Goal: Check status: Check status

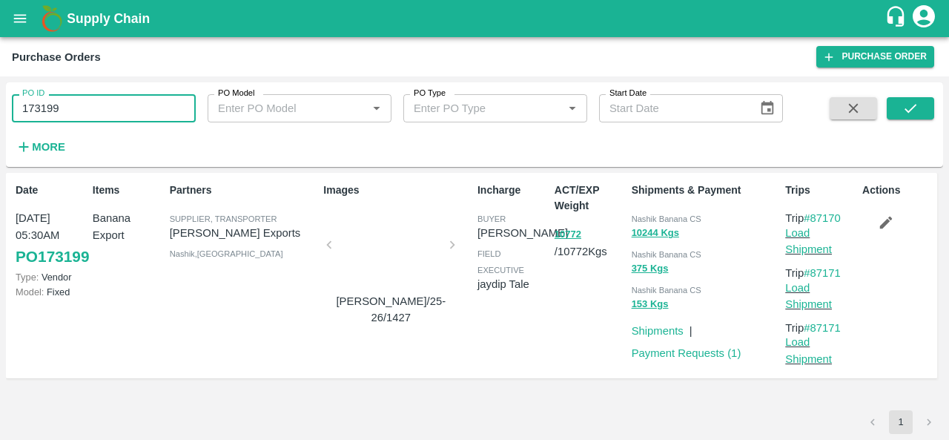
click at [85, 98] on input "173199" at bounding box center [104, 108] width 184 height 28
paste input "text"
click at [906, 106] on icon "submit" at bounding box center [911, 108] width 16 height 16
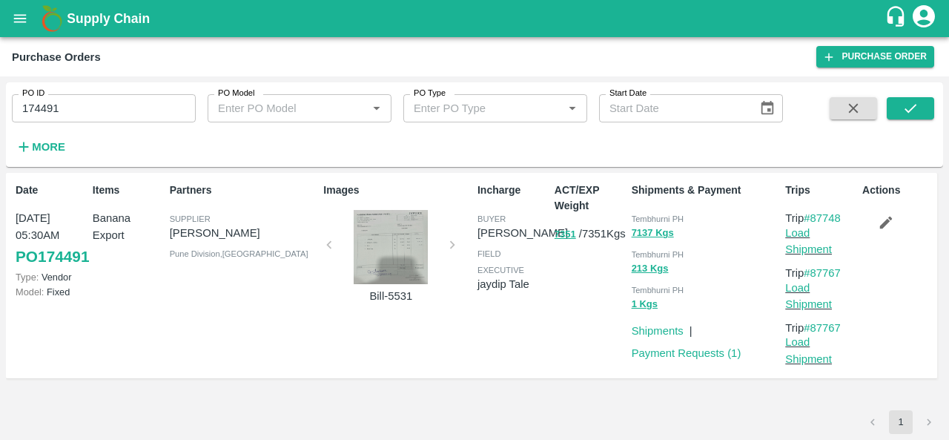
click at [395, 243] on div at bounding box center [390, 247] width 111 height 74
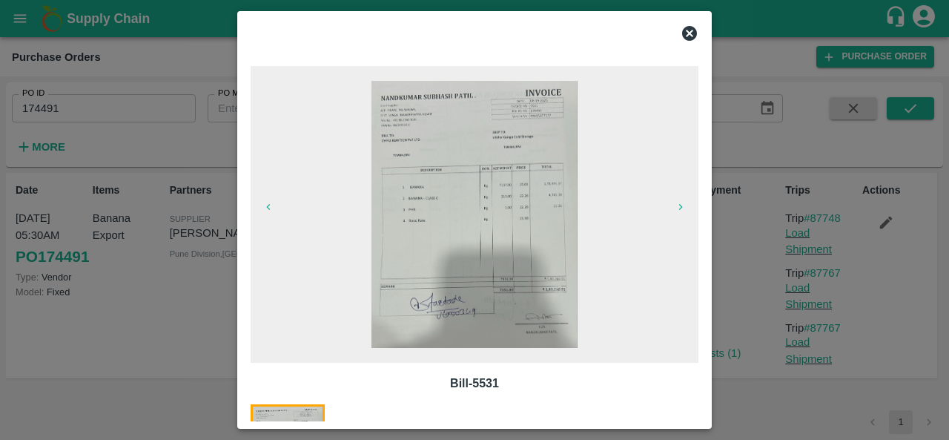
click at [561, 161] on img at bounding box center [475, 214] width 206 height 267
click at [692, 33] on icon at bounding box center [689, 33] width 15 height 15
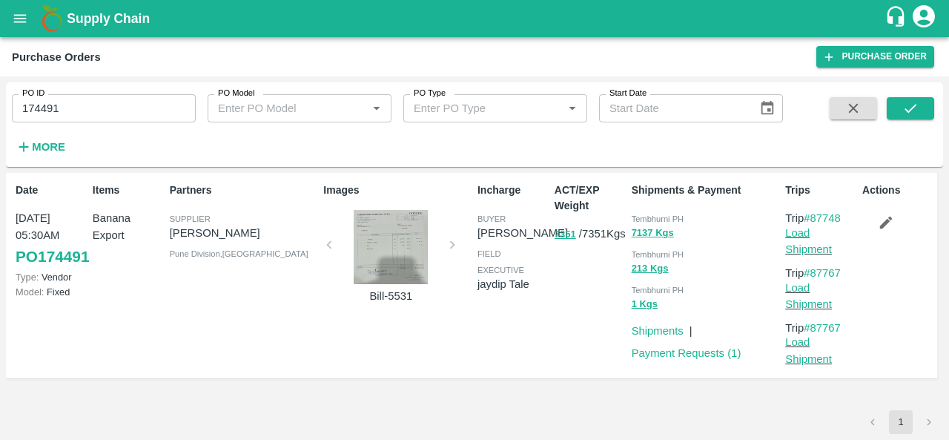
click at [557, 312] on div "ACT/EXP Weight 7351 / 7351 Kgs" at bounding box center [587, 276] width 77 height 198
click at [370, 257] on div at bounding box center [390, 247] width 111 height 74
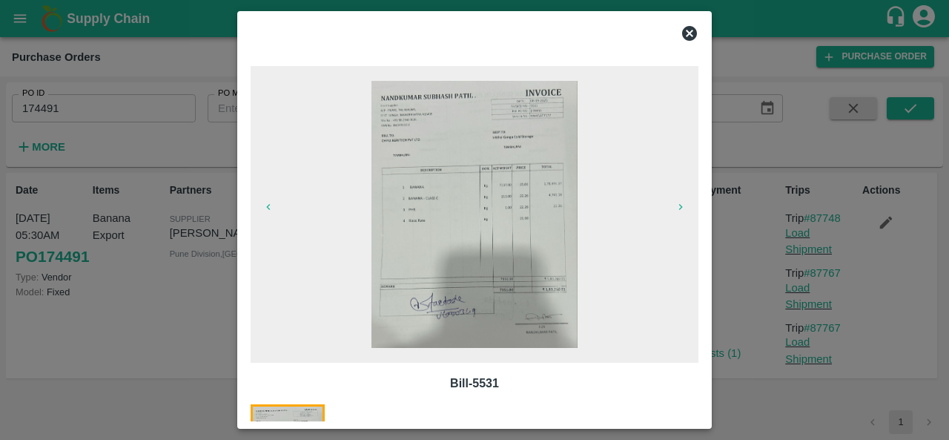
click at [691, 29] on icon at bounding box center [689, 33] width 15 height 15
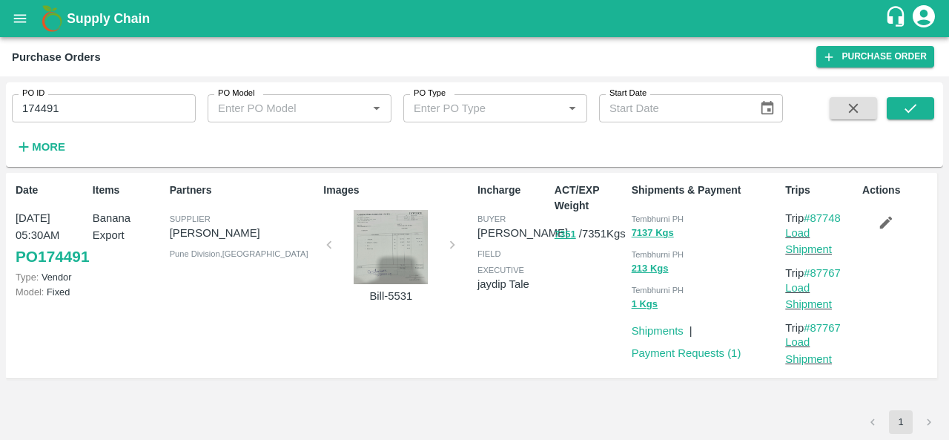
click at [644, 214] on span "Tembhurni PH" at bounding box center [658, 218] width 53 height 9
copy span "Tembhurni"
click at [47, 112] on input "174491" at bounding box center [104, 108] width 184 height 28
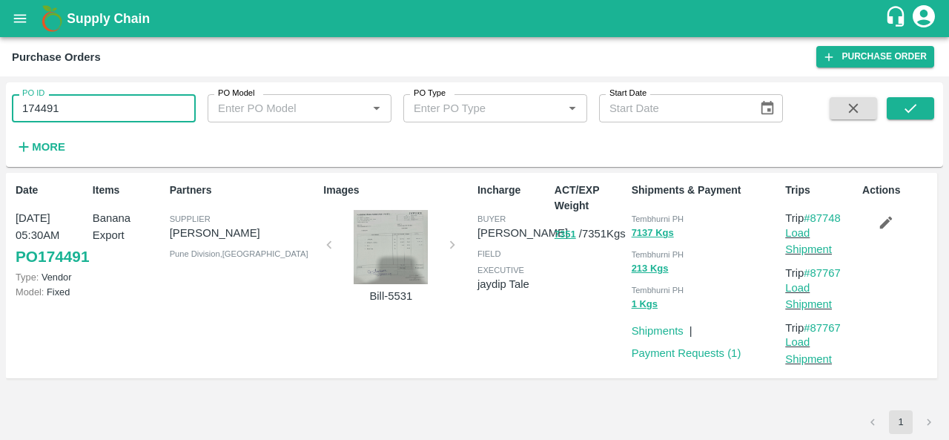
paste input "text"
click at [903, 112] on icon "submit" at bounding box center [911, 108] width 16 height 16
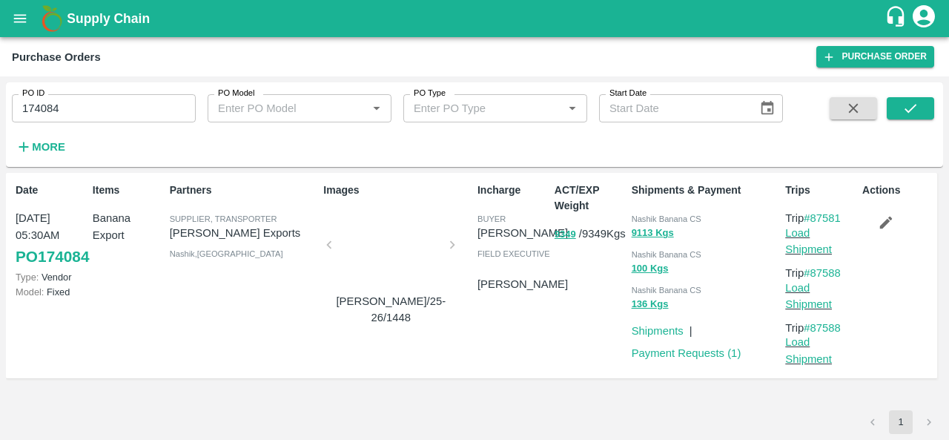
click at [648, 214] on span "Nashik Banana CS" at bounding box center [667, 218] width 70 height 9
copy div "Nashik Banana CS 9113 Kgs"
click at [105, 105] on input "174084" at bounding box center [104, 108] width 184 height 28
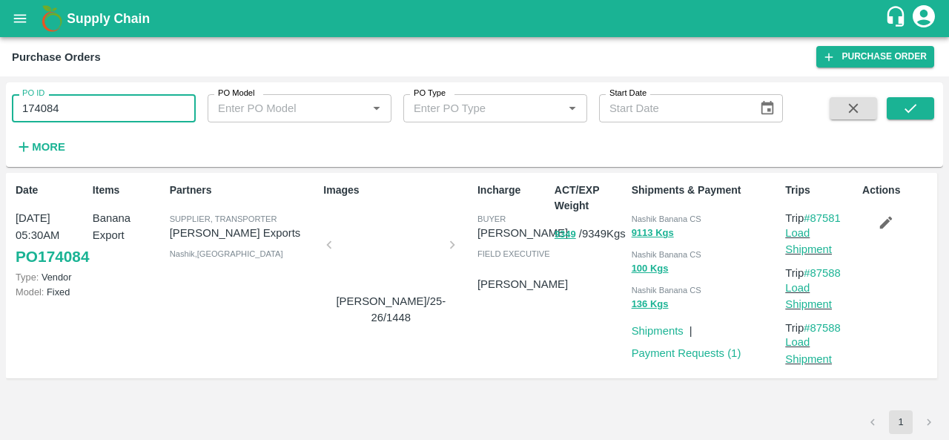
click at [105, 105] on input "174084" at bounding box center [104, 108] width 184 height 28
paste input "text"
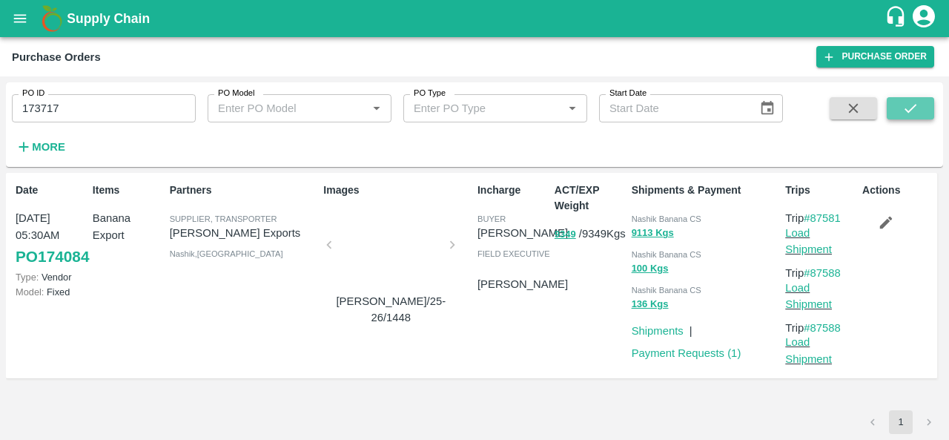
click at [923, 97] on button "submit" at bounding box center [910, 108] width 47 height 22
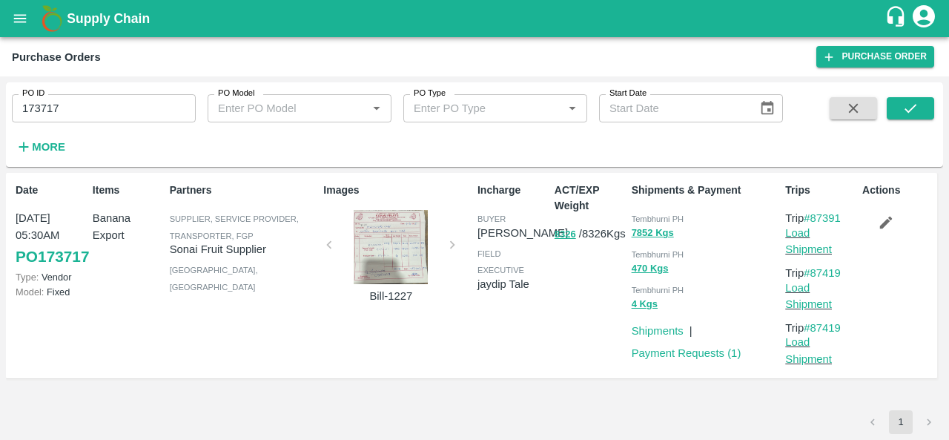
click at [646, 219] on span "Tembhurni PH" at bounding box center [658, 218] width 53 height 9
copy div "Tembhurni PH 7852 Kgs"
click at [47, 118] on input "173717" at bounding box center [104, 108] width 184 height 28
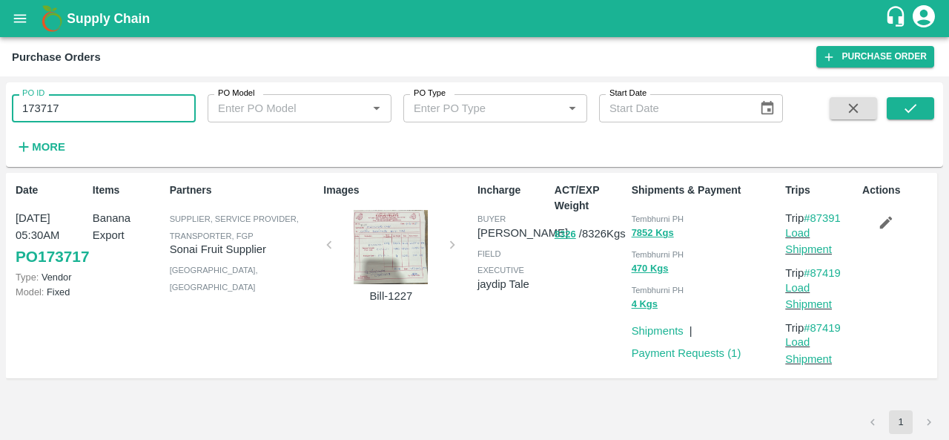
click at [47, 118] on input "173717" at bounding box center [104, 108] width 184 height 28
paste input "text"
click at [907, 103] on icon "submit" at bounding box center [911, 108] width 16 height 16
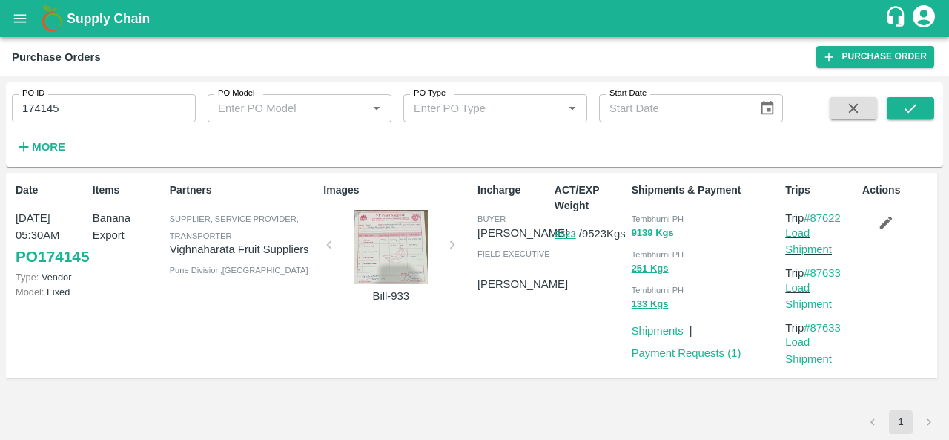
click at [93, 113] on input "174145" at bounding box center [104, 108] width 184 height 28
click at [895, 113] on button "submit" at bounding box center [910, 108] width 47 height 22
click at [580, 309] on div "ACT/EXP Weight 9523 / 9523 Kgs" at bounding box center [587, 276] width 77 height 198
click at [645, 219] on span "Tembhurni PH" at bounding box center [658, 218] width 53 height 9
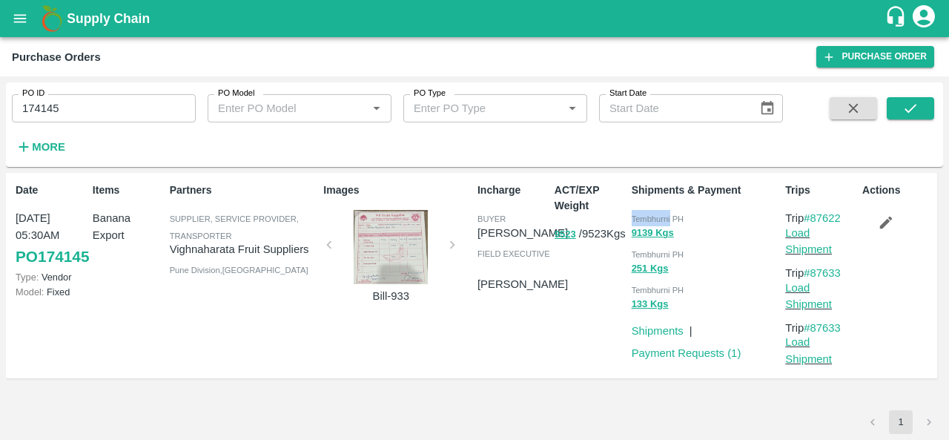
click at [645, 219] on span "Tembhurni PH" at bounding box center [658, 218] width 53 height 9
copy div "Tembhurni PH 9139 Kgs"
click at [52, 111] on input "174145" at bounding box center [104, 108] width 184 height 28
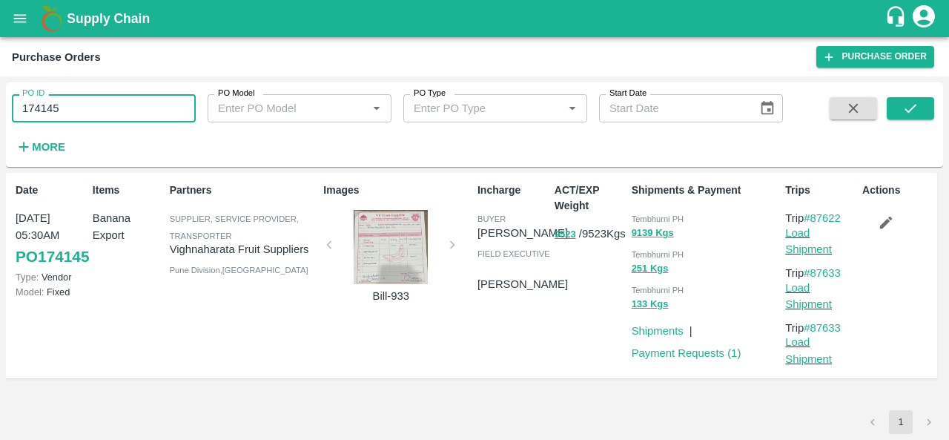
paste input "text"
click at [907, 104] on icon "submit" at bounding box center [911, 108] width 16 height 16
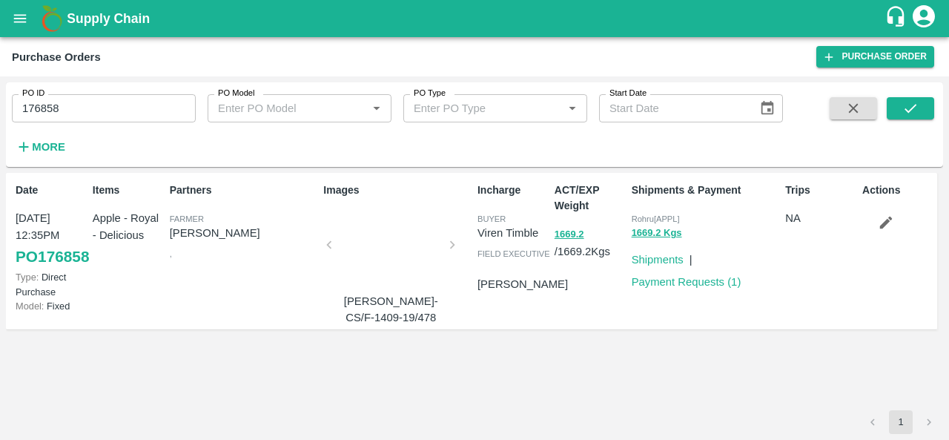
click at [383, 246] on div at bounding box center [390, 249] width 111 height 79
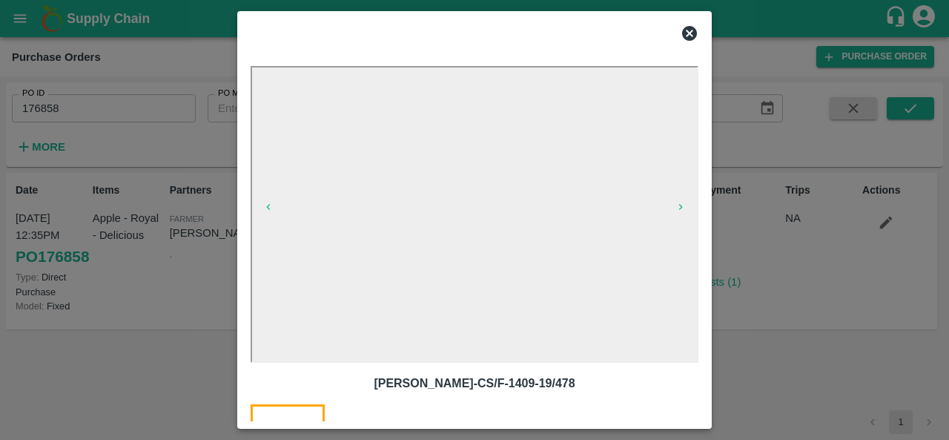
click at [688, 33] on icon at bounding box center [690, 33] width 18 height 18
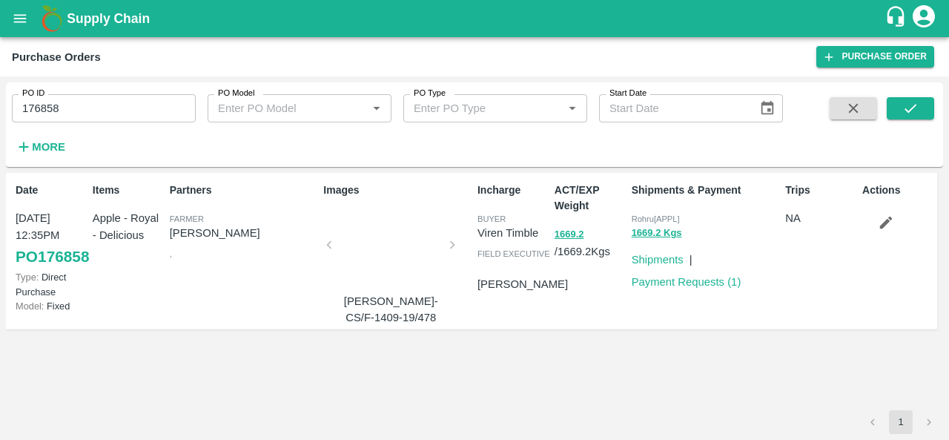
click at [582, 290] on div "ACT/EXP Weight 1669.2 / 1669.2 Kgs" at bounding box center [587, 251] width 77 height 149
click at [640, 219] on span "Rohru[APPL]" at bounding box center [656, 218] width 48 height 9
copy span "Rohru"
click at [63, 102] on input "176858" at bounding box center [104, 108] width 184 height 28
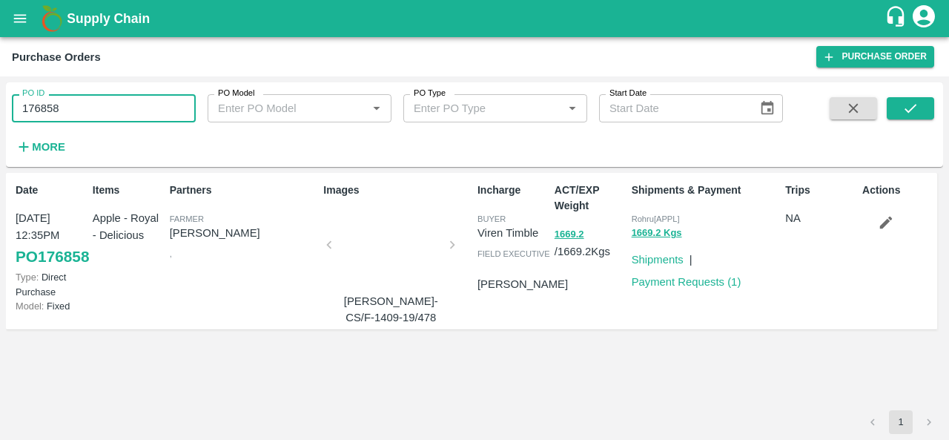
click at [63, 102] on input "176858" at bounding box center [104, 108] width 184 height 28
paste input "text"
click at [911, 112] on icon "submit" at bounding box center [911, 108] width 16 height 16
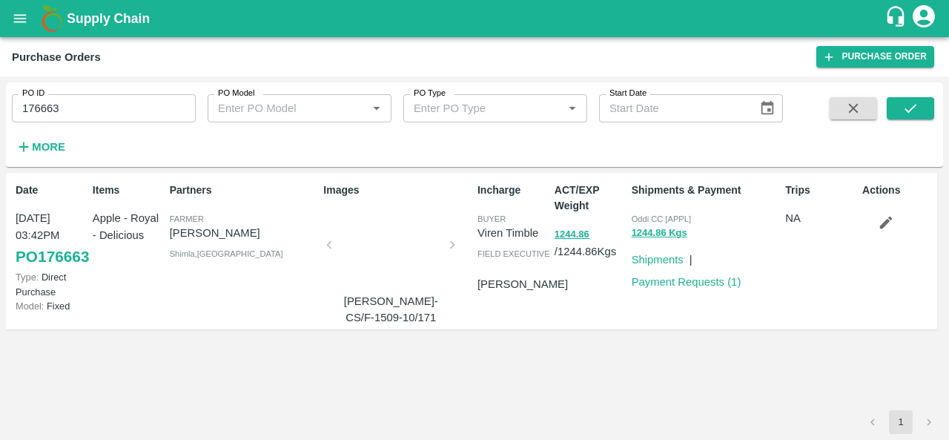
click at [407, 250] on div at bounding box center [390, 249] width 111 height 79
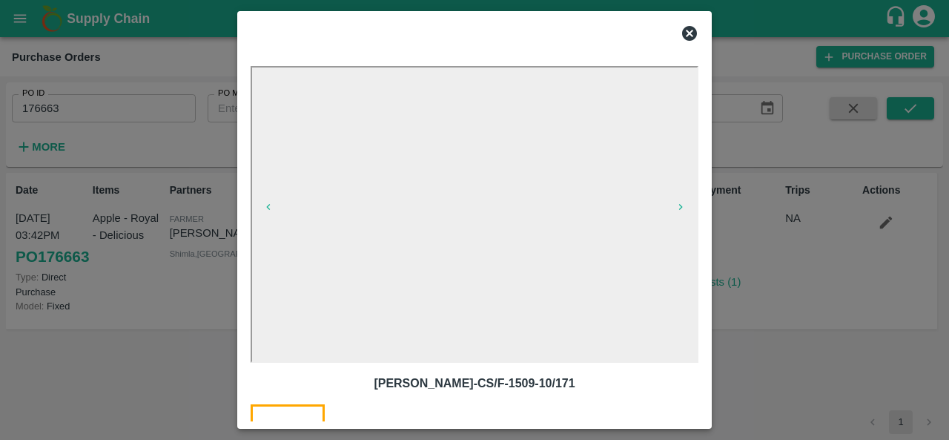
click at [688, 36] on icon at bounding box center [689, 33] width 15 height 15
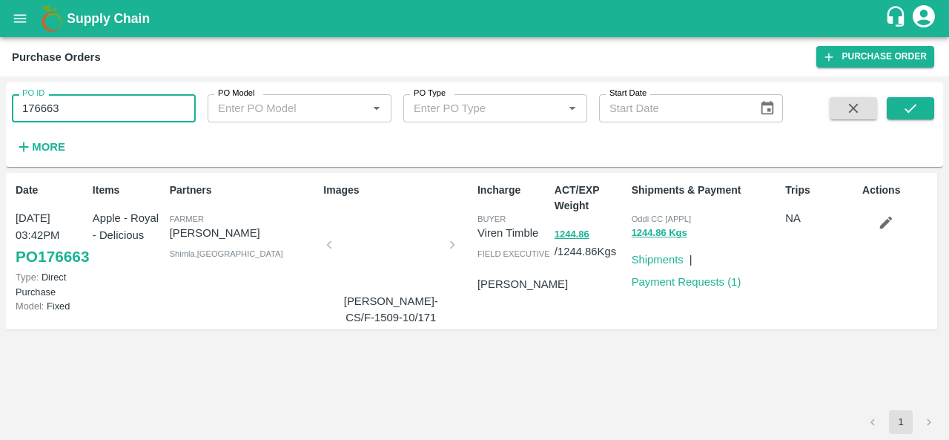
click at [87, 99] on input "176663" at bounding box center [104, 108] width 184 height 28
paste input "text"
click at [913, 108] on icon "submit" at bounding box center [911, 108] width 12 height 9
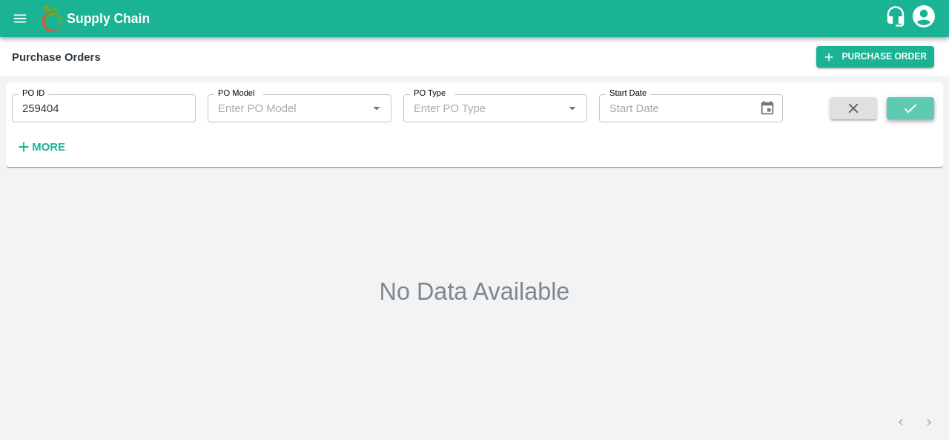
click at [903, 108] on icon "submit" at bounding box center [911, 108] width 16 height 16
click at [123, 90] on div "PO ID 259404 PO ID" at bounding box center [98, 102] width 196 height 40
click at [83, 109] on input "259404" at bounding box center [104, 108] width 184 height 28
paste input "text"
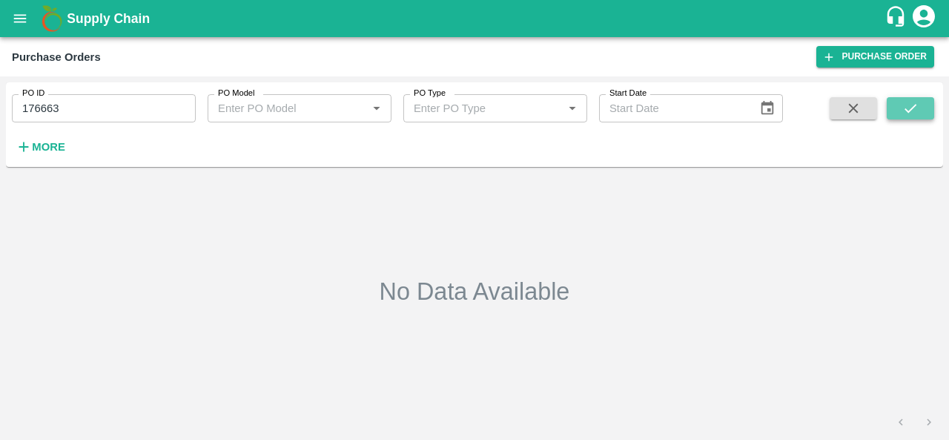
click at [917, 116] on icon "submit" at bounding box center [911, 108] width 16 height 16
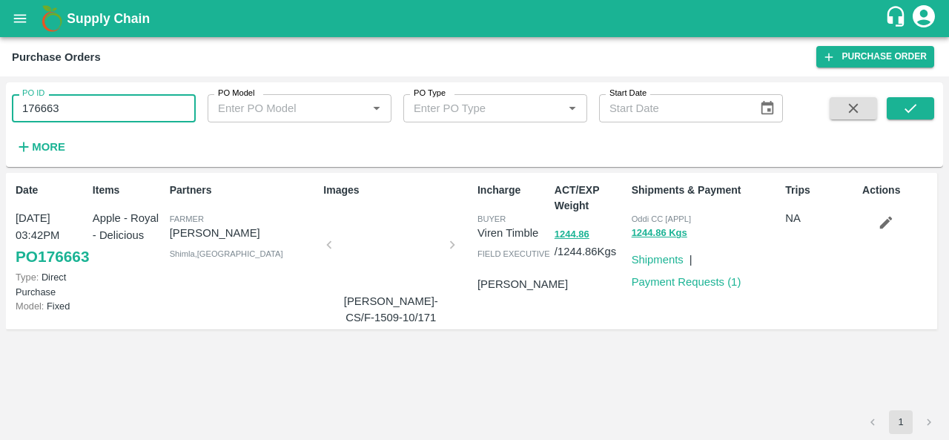
click at [75, 102] on input "176663" at bounding box center [104, 108] width 184 height 28
paste input "text"
click at [909, 104] on icon "submit" at bounding box center [911, 108] width 16 height 16
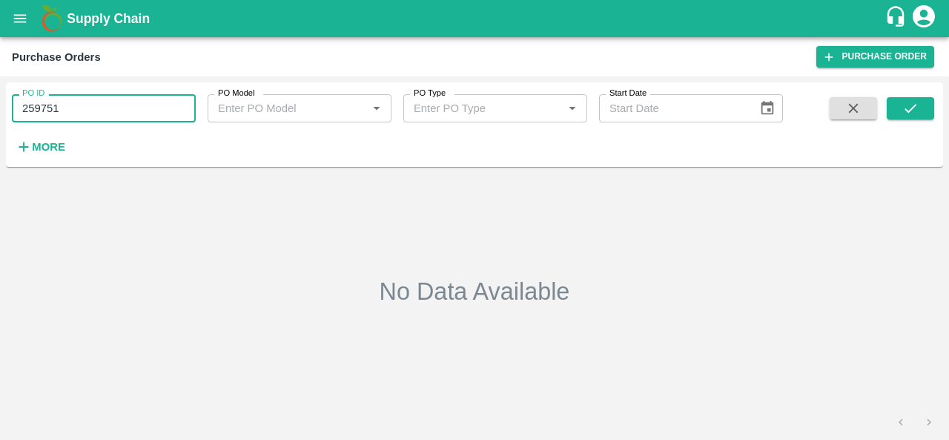
click at [119, 102] on input "259751" at bounding box center [104, 108] width 184 height 28
paste input "text"
click at [924, 112] on button "submit" at bounding box center [910, 108] width 47 height 22
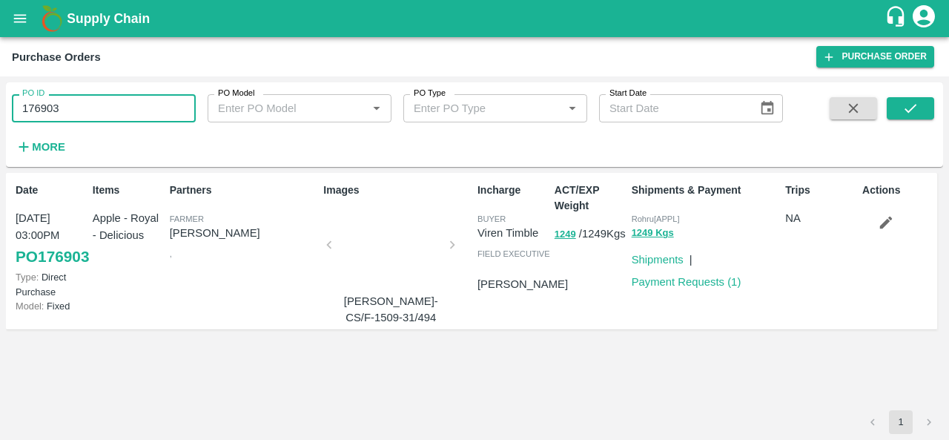
click at [56, 108] on input "176903" at bounding box center [104, 108] width 184 height 28
paste input "text"
click at [900, 95] on div "PO ID 176623 PO ID PO Model PO Model   * PO Type PO Type   * Start Date Start D…" at bounding box center [475, 124] width 938 height 73
click at [903, 102] on icon "submit" at bounding box center [911, 108] width 16 height 16
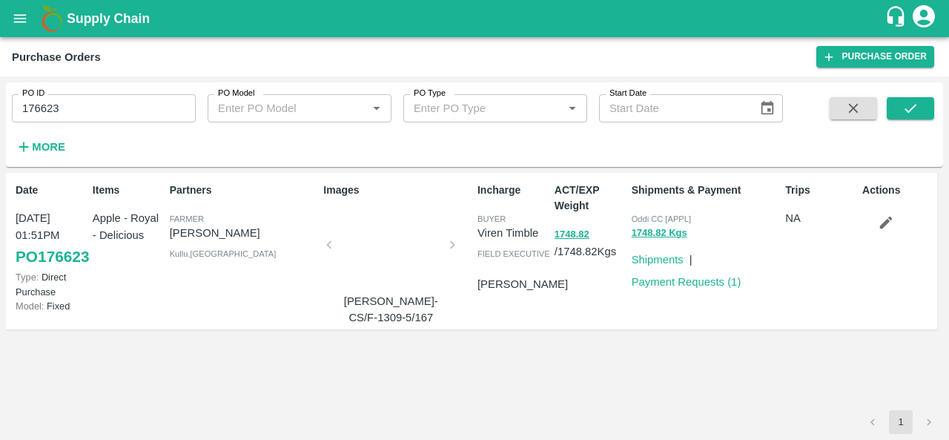
click at [93, 107] on input "176623" at bounding box center [104, 108] width 184 height 28
paste input "text"
click at [902, 111] on button "submit" at bounding box center [910, 108] width 47 height 22
click at [119, 108] on input "176596" at bounding box center [104, 108] width 184 height 28
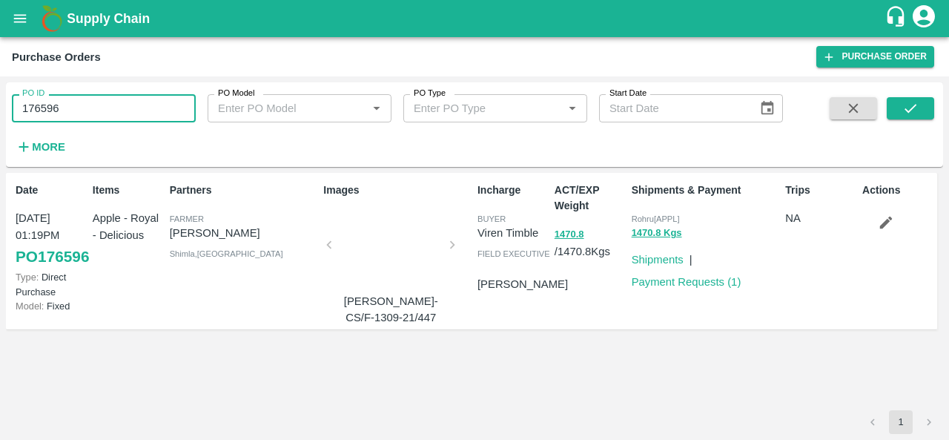
click at [119, 108] on input "176596" at bounding box center [104, 108] width 184 height 28
click at [905, 103] on icon "submit" at bounding box center [911, 108] width 16 height 16
click at [69, 116] on input "176596" at bounding box center [104, 108] width 184 height 28
paste input "text"
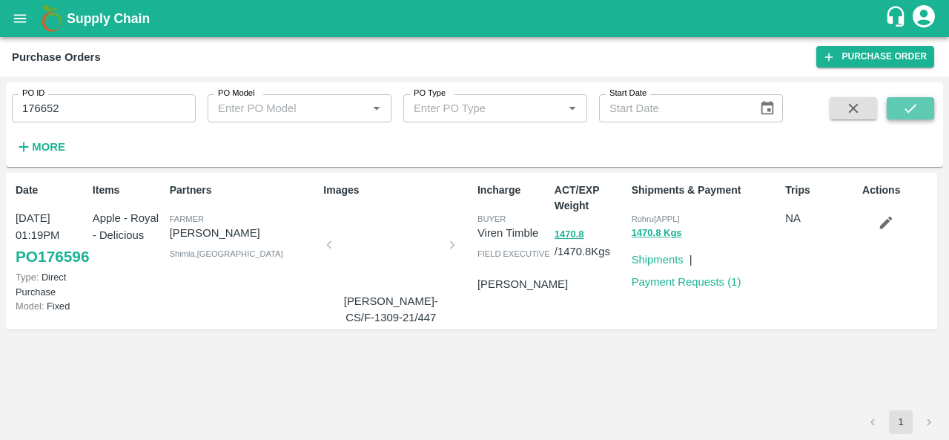
click at [903, 106] on icon "submit" at bounding box center [911, 108] width 16 height 16
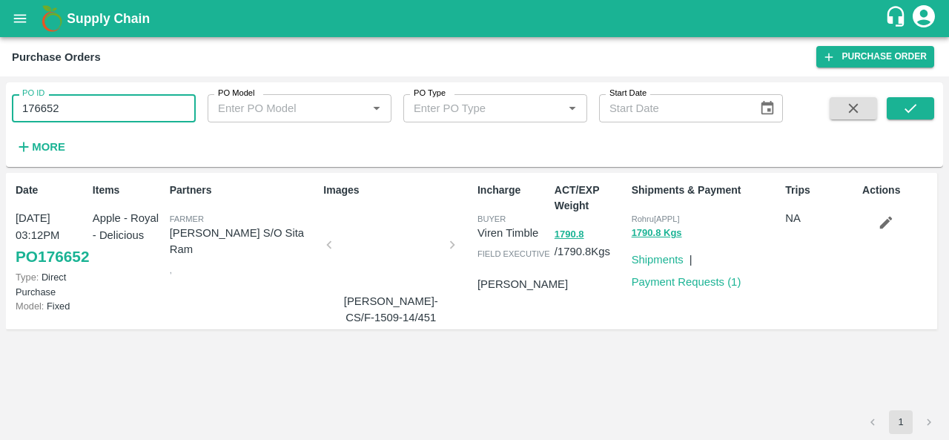
click at [68, 103] on input "176652" at bounding box center [104, 108] width 184 height 28
paste input "text"
click at [897, 114] on button "submit" at bounding box center [910, 108] width 47 height 22
click at [76, 97] on input "176945" at bounding box center [104, 108] width 184 height 28
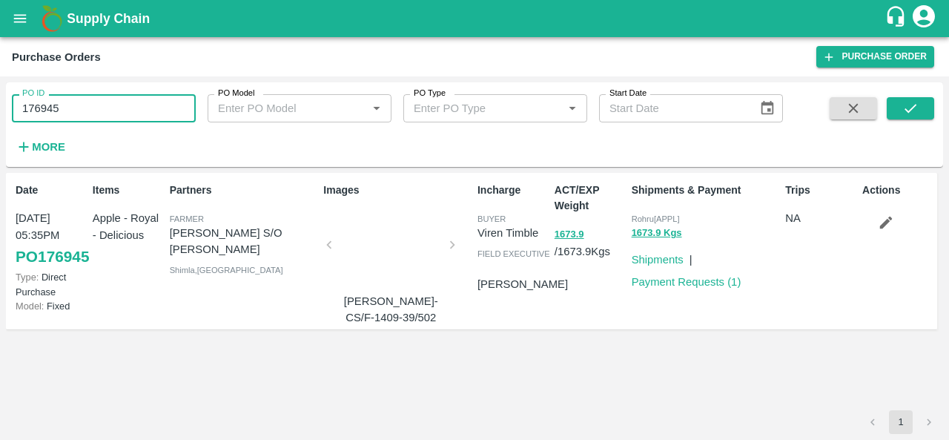
click at [76, 97] on input "176945" at bounding box center [104, 108] width 184 height 28
paste input "text"
click at [910, 111] on icon "submit" at bounding box center [911, 108] width 12 height 9
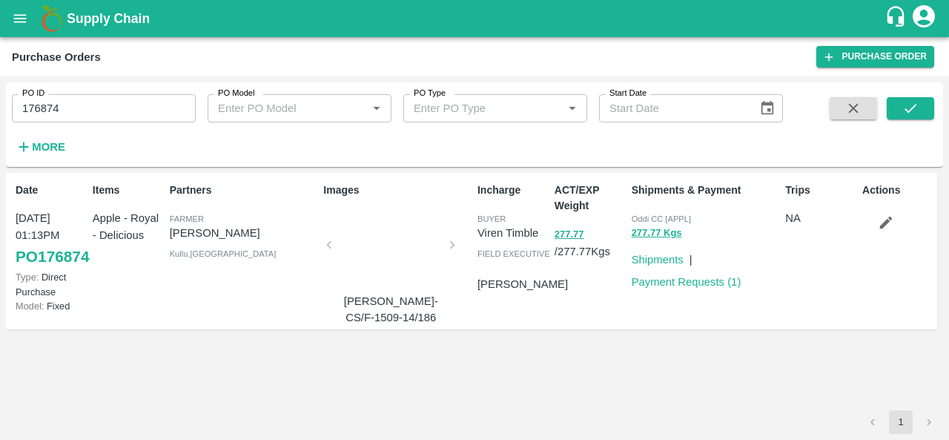
click at [569, 274] on div "ACT/EXP Weight 277.77 / 277.77 Kgs" at bounding box center [587, 251] width 77 height 149
click at [561, 262] on div "ACT/EXP Weight 277.77 / 277.77 Kgs" at bounding box center [587, 251] width 77 height 149
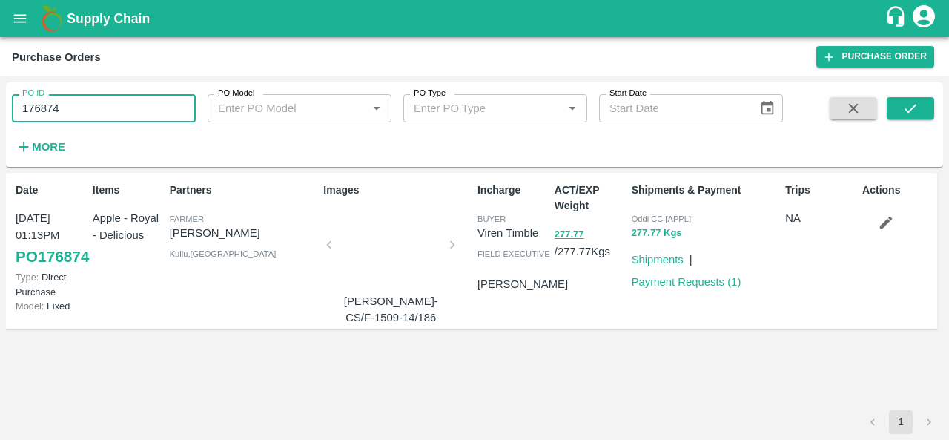
click at [128, 109] on input "176874" at bounding box center [104, 108] width 184 height 28
paste input "text"
click at [903, 111] on icon "submit" at bounding box center [911, 108] width 16 height 16
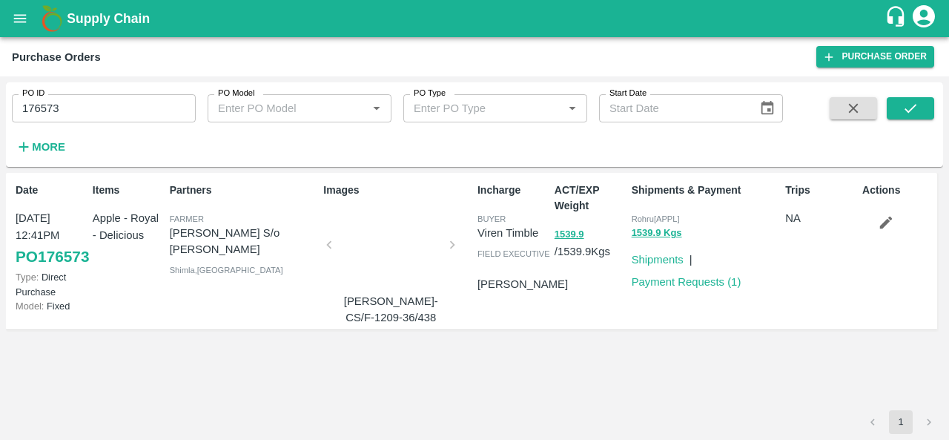
click at [119, 95] on input "176573" at bounding box center [104, 108] width 184 height 28
paste input "text"
click at [906, 106] on icon "submit" at bounding box center [911, 108] width 16 height 16
click at [99, 113] on input "176574" at bounding box center [104, 108] width 184 height 28
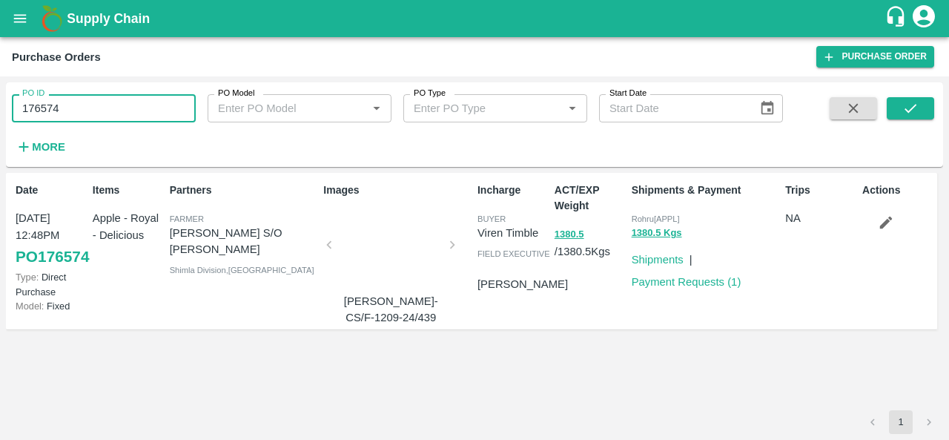
click at [99, 113] on input "176574" at bounding box center [104, 108] width 184 height 28
paste input "text"
click at [903, 116] on icon "submit" at bounding box center [911, 108] width 16 height 16
click at [37, 116] on input "176935" at bounding box center [104, 108] width 184 height 28
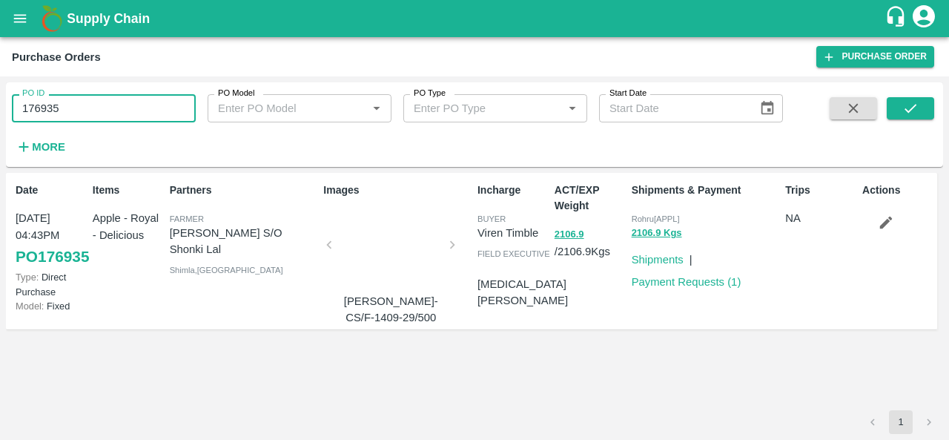
paste input "text"
click at [889, 108] on button "submit" at bounding box center [910, 108] width 47 height 22
click at [107, 108] on input "176979" at bounding box center [104, 108] width 184 height 28
paste input "text"
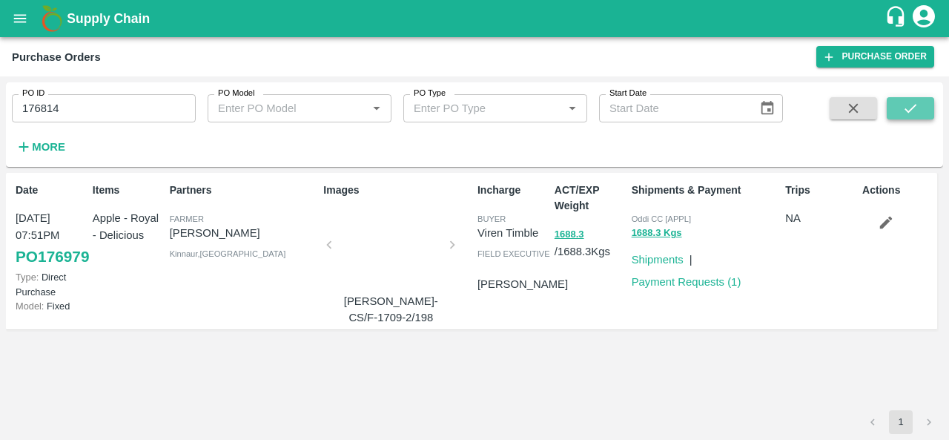
click at [912, 108] on icon "submit" at bounding box center [911, 108] width 12 height 9
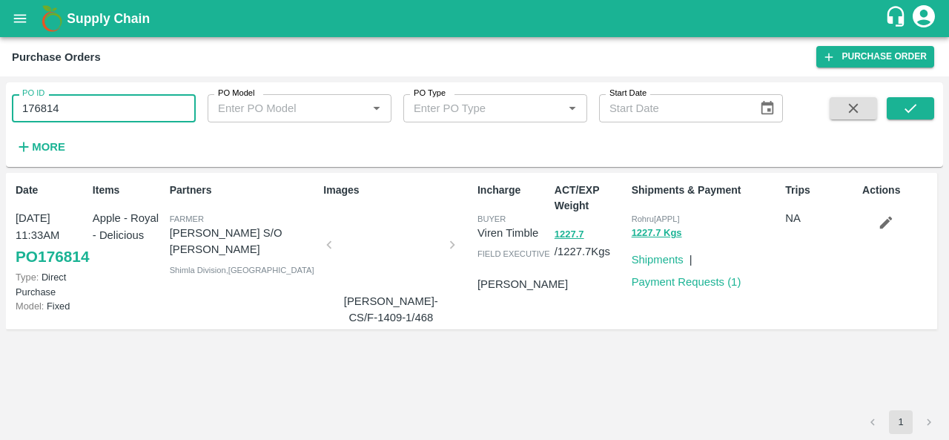
click at [117, 111] on input "176814" at bounding box center [104, 108] width 184 height 28
paste input "text"
click at [911, 102] on icon "submit" at bounding box center [911, 108] width 16 height 16
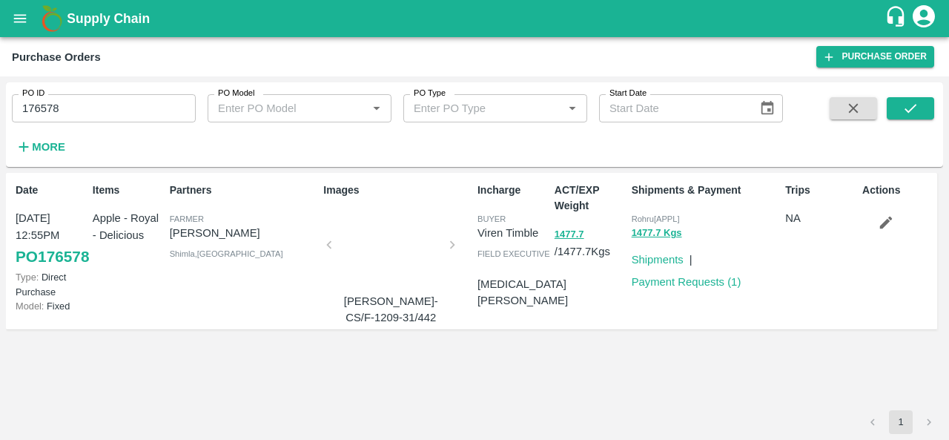
click at [93, 106] on input "176578" at bounding box center [104, 108] width 184 height 28
paste input "text"
click at [903, 105] on icon "submit" at bounding box center [911, 108] width 16 height 16
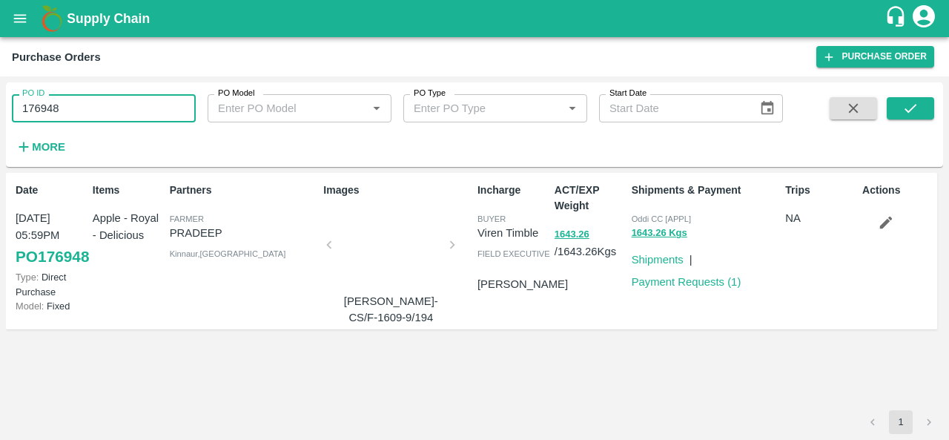
click at [68, 116] on input "176948" at bounding box center [104, 108] width 184 height 28
paste input "text"
click at [903, 114] on icon "submit" at bounding box center [911, 108] width 16 height 16
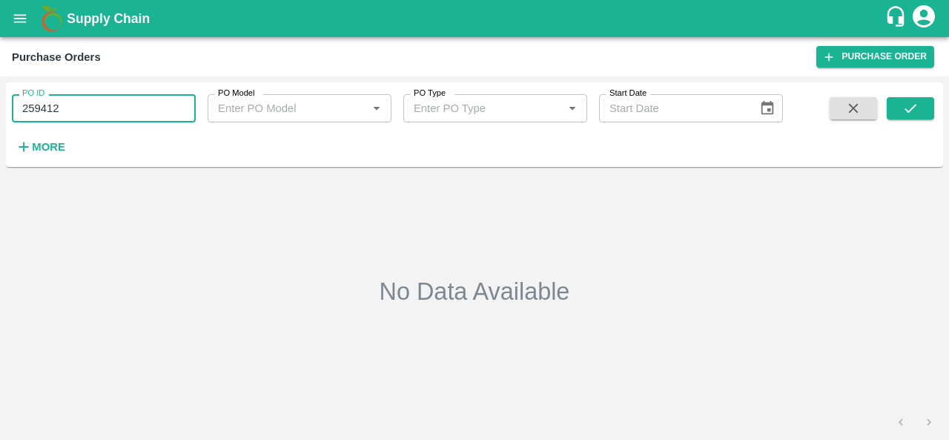
click at [111, 96] on input "259412" at bounding box center [104, 108] width 184 height 28
paste input "text"
click at [903, 106] on icon "submit" at bounding box center [911, 108] width 16 height 16
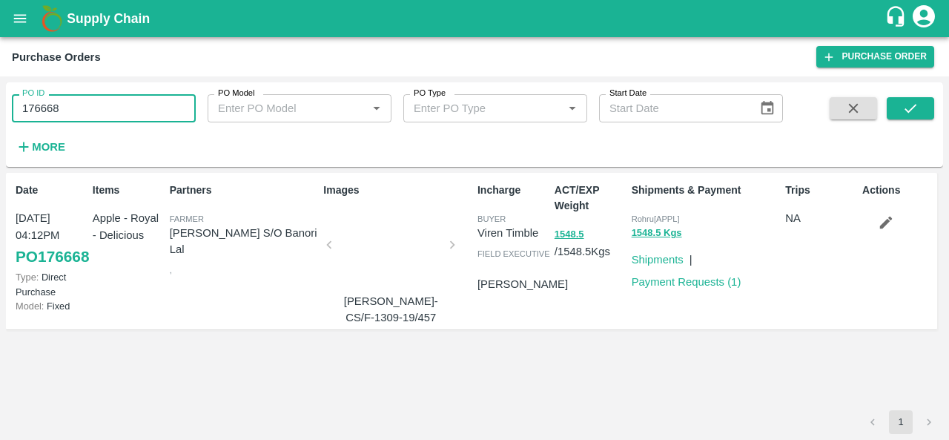
click at [108, 98] on input "176668" at bounding box center [104, 108] width 184 height 28
paste input "text"
click at [933, 103] on button "submit" at bounding box center [910, 108] width 47 height 22
click at [85, 116] on input "176907" at bounding box center [104, 108] width 184 height 28
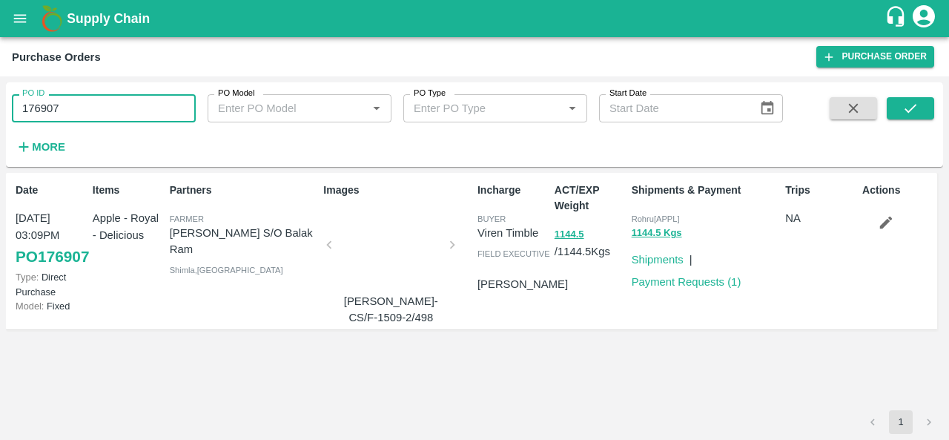
click at [85, 116] on input "176907" at bounding box center [104, 108] width 184 height 28
paste input "text"
click at [903, 96] on div "PO ID 176937 PO ID PO Model PO Model   * PO Type PO Type   * Start Date Start D…" at bounding box center [475, 124] width 938 height 73
click at [903, 107] on icon "submit" at bounding box center [911, 108] width 16 height 16
click at [105, 107] on input "176937" at bounding box center [104, 108] width 184 height 28
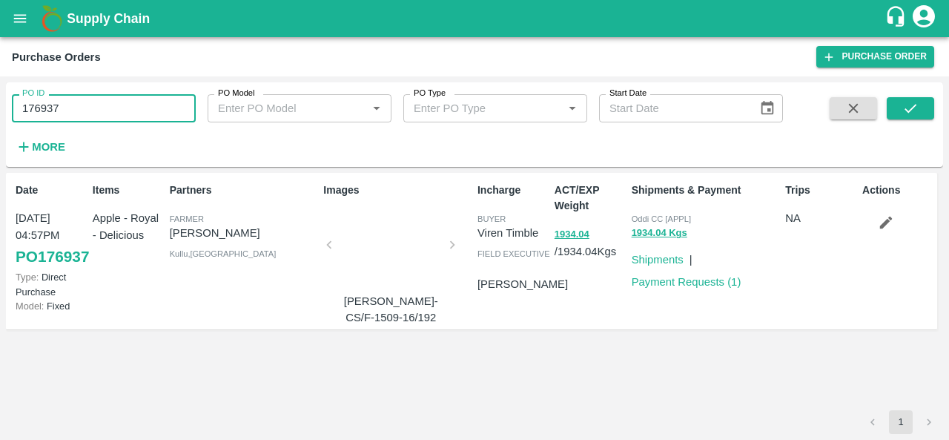
click at [105, 107] on input "176937" at bounding box center [104, 108] width 184 height 28
click at [899, 115] on button "submit" at bounding box center [910, 108] width 47 height 22
click at [50, 113] on input "176937" at bounding box center [104, 108] width 184 height 28
paste input "text"
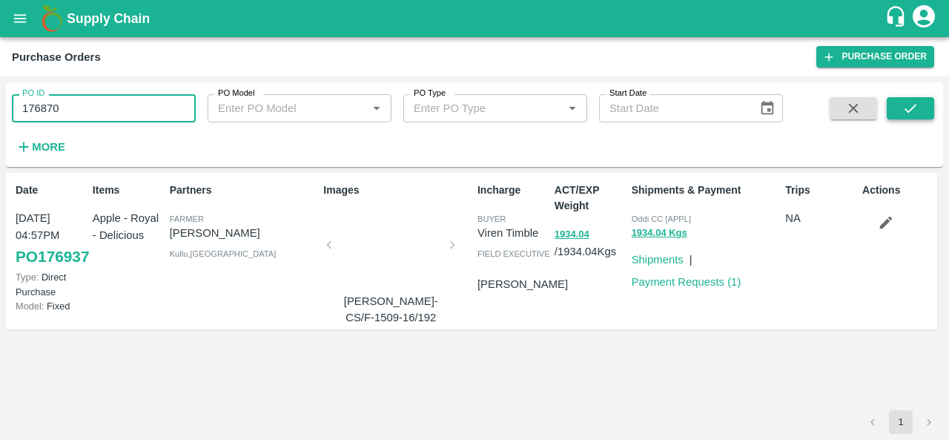
click at [909, 113] on icon "submit" at bounding box center [911, 108] width 16 height 16
click at [111, 105] on input "176870" at bounding box center [104, 108] width 184 height 28
paste input "text"
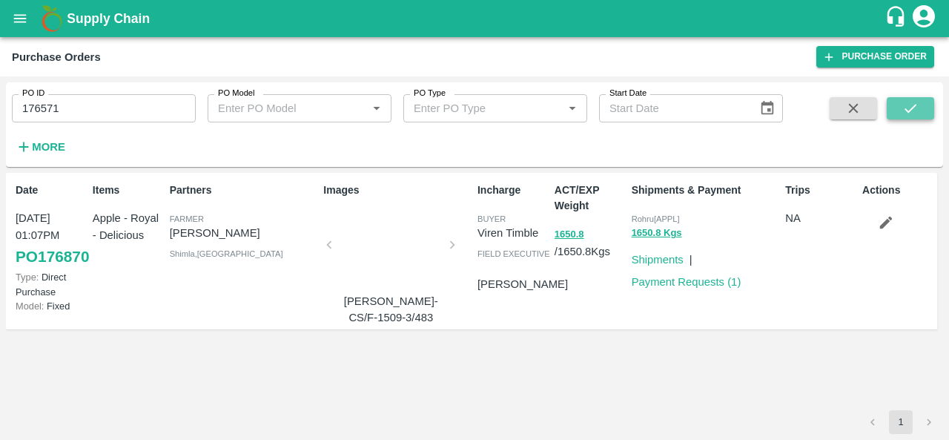
click at [912, 106] on icon "submit" at bounding box center [911, 108] width 16 height 16
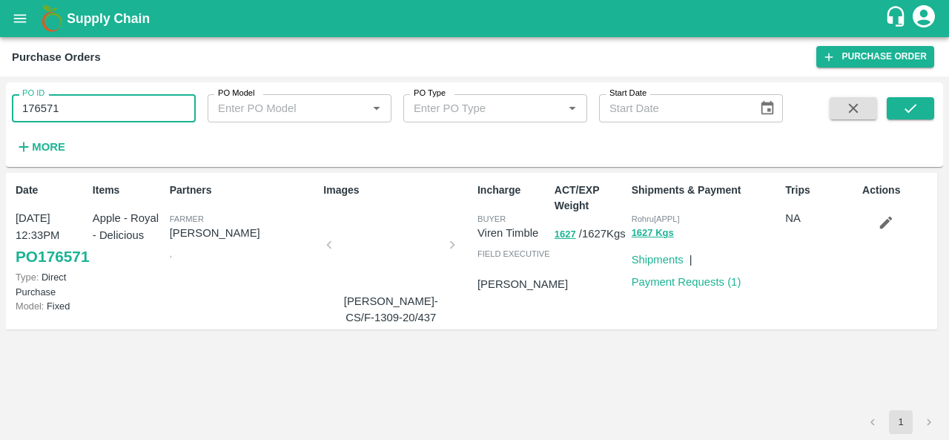
click at [113, 120] on input "176571" at bounding box center [104, 108] width 184 height 28
paste input "text"
click at [902, 109] on button "submit" at bounding box center [910, 108] width 47 height 22
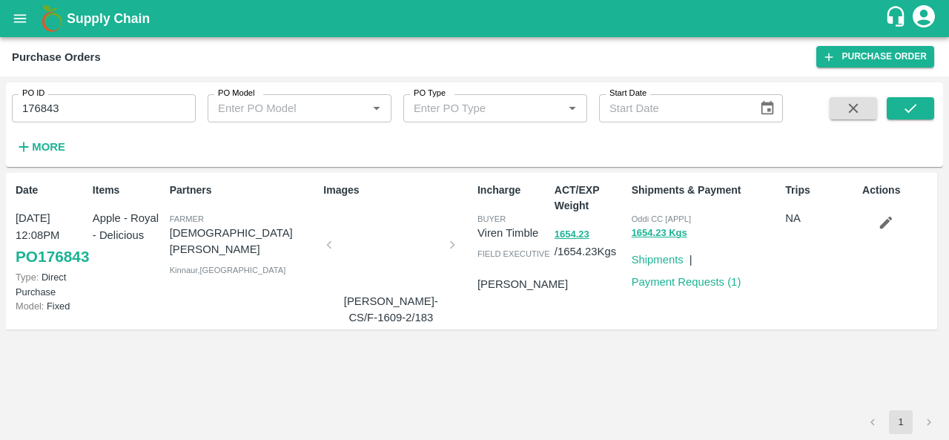
click at [61, 103] on input "176843" at bounding box center [104, 108] width 184 height 28
paste input "text"
click at [908, 115] on icon "submit" at bounding box center [911, 108] width 16 height 16
click at [76, 108] on input "175671" at bounding box center [104, 108] width 184 height 28
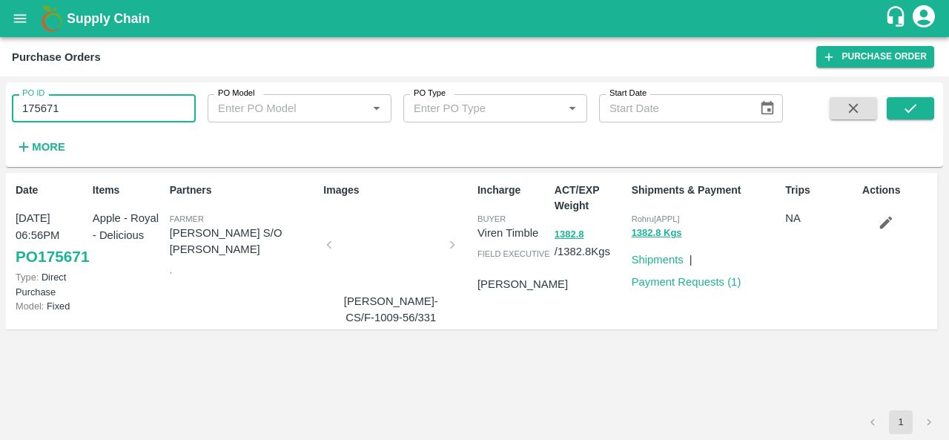
click at [76, 108] on input "175671" at bounding box center [104, 108] width 184 height 28
paste input "text"
click at [896, 110] on button "submit" at bounding box center [910, 108] width 47 height 22
click at [67, 100] on input "176844" at bounding box center [104, 108] width 184 height 28
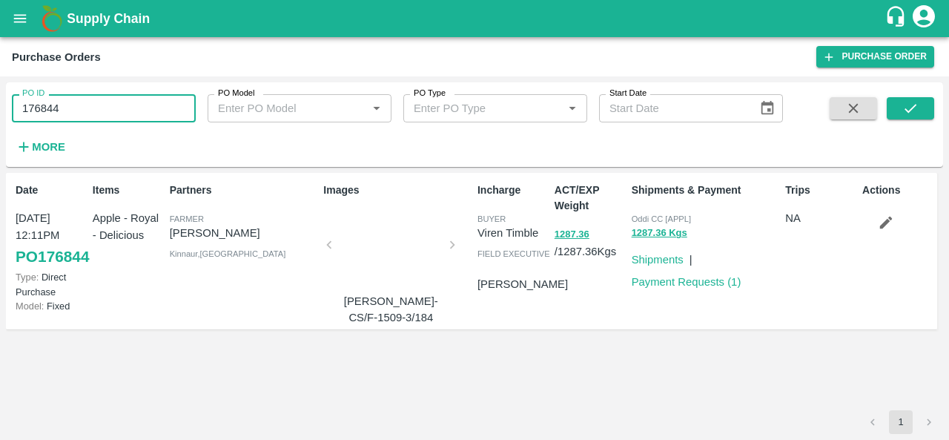
click at [67, 100] on input "176844" at bounding box center [104, 108] width 184 height 28
paste input "text"
click at [900, 105] on button "submit" at bounding box center [910, 108] width 47 height 22
click at [91, 110] on input "176914" at bounding box center [104, 108] width 184 height 28
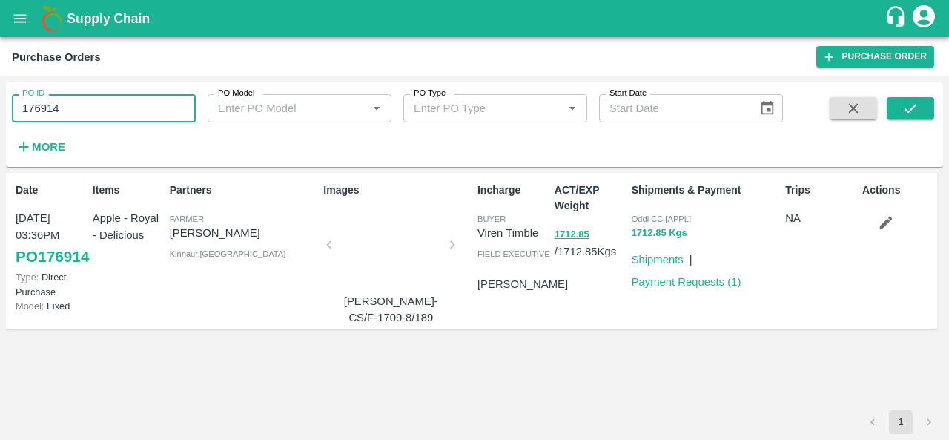
paste input "text"
click at [903, 104] on icon "submit" at bounding box center [911, 108] width 16 height 16
click at [87, 105] on input "176739" at bounding box center [104, 108] width 184 height 28
paste input "text"
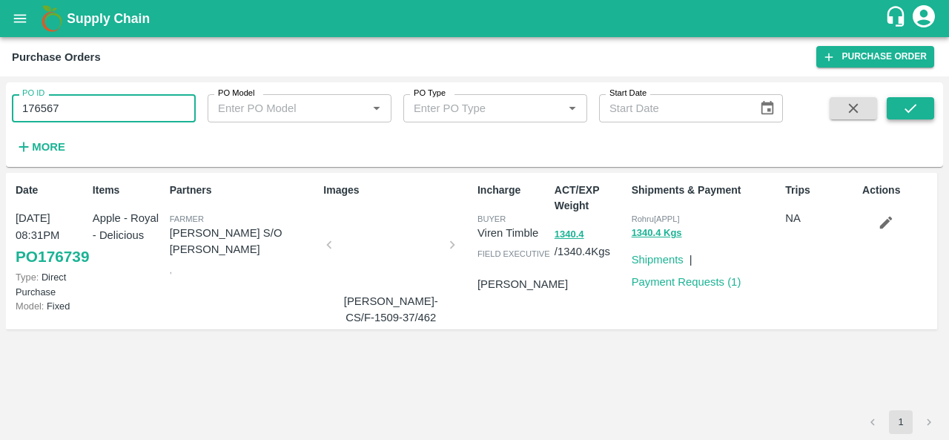
click at [909, 103] on icon "submit" at bounding box center [911, 108] width 16 height 16
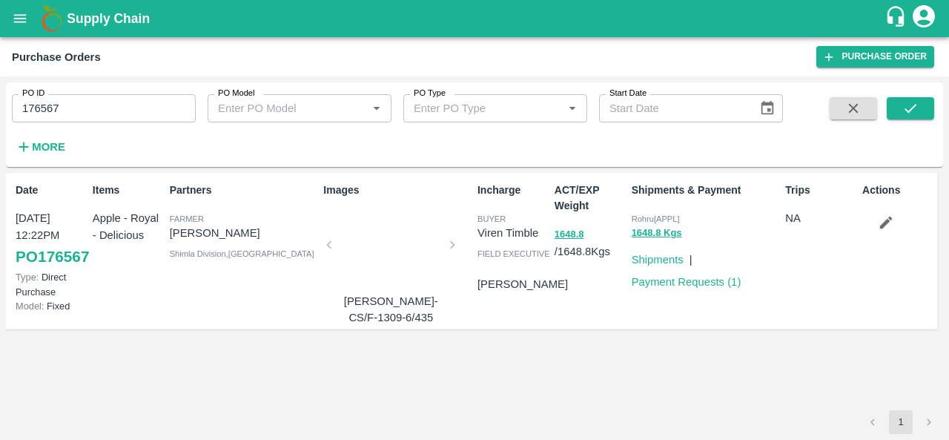
click at [115, 102] on input "176567" at bounding box center [104, 108] width 184 height 28
click at [904, 108] on icon "submit" at bounding box center [911, 108] width 16 height 16
click at [59, 100] on input "176567" at bounding box center [104, 108] width 184 height 28
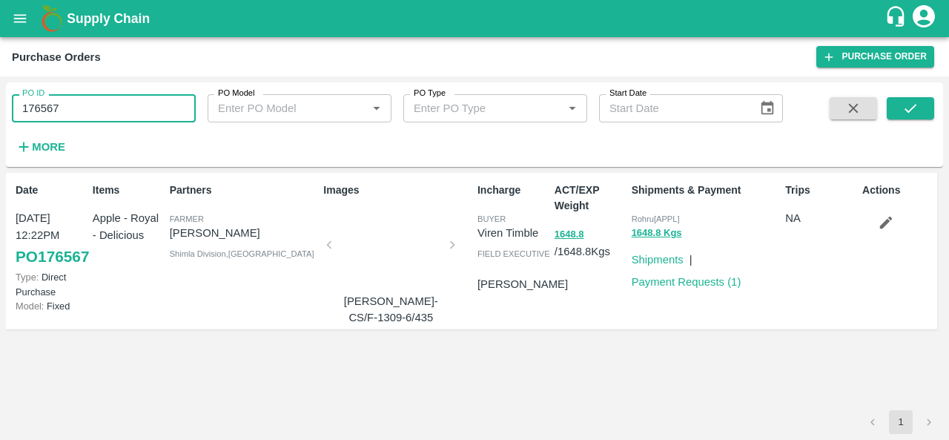
paste input "text"
click at [923, 103] on button "submit" at bounding box center [910, 108] width 47 height 22
click at [73, 113] on input "176871" at bounding box center [104, 108] width 184 height 28
paste input "text"
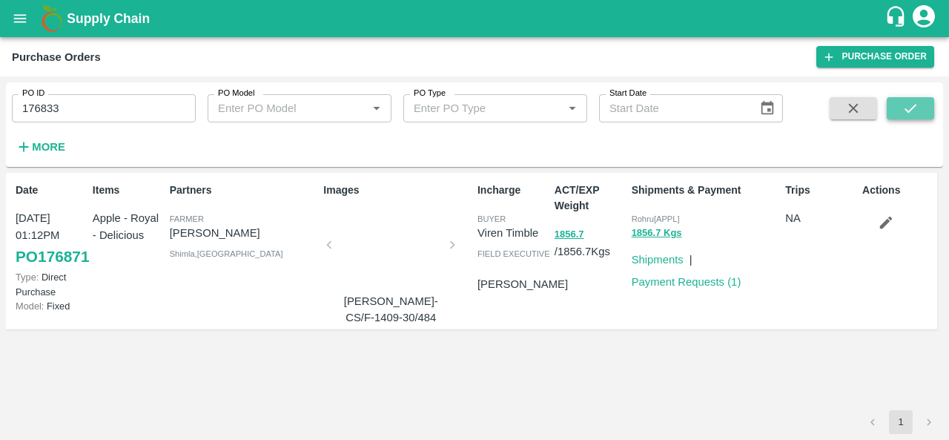
click at [903, 109] on icon "submit" at bounding box center [911, 108] width 16 height 16
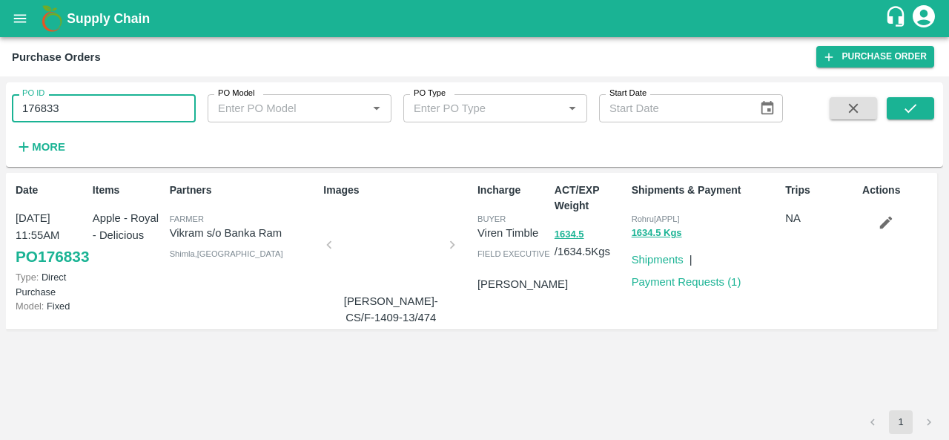
click at [161, 112] on input "176833" at bounding box center [104, 108] width 184 height 28
paste input "text"
click at [906, 109] on icon "submit" at bounding box center [911, 108] width 12 height 9
click at [117, 111] on input "176662" at bounding box center [104, 108] width 184 height 28
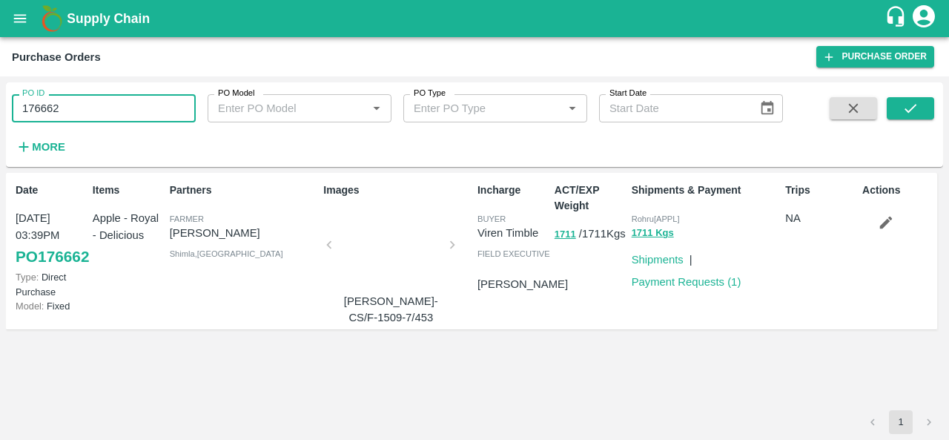
click at [117, 111] on input "176662" at bounding box center [104, 108] width 184 height 28
paste input "text"
click at [908, 105] on icon "submit" at bounding box center [911, 108] width 16 height 16
click at [125, 105] on input "176899" at bounding box center [104, 108] width 184 height 28
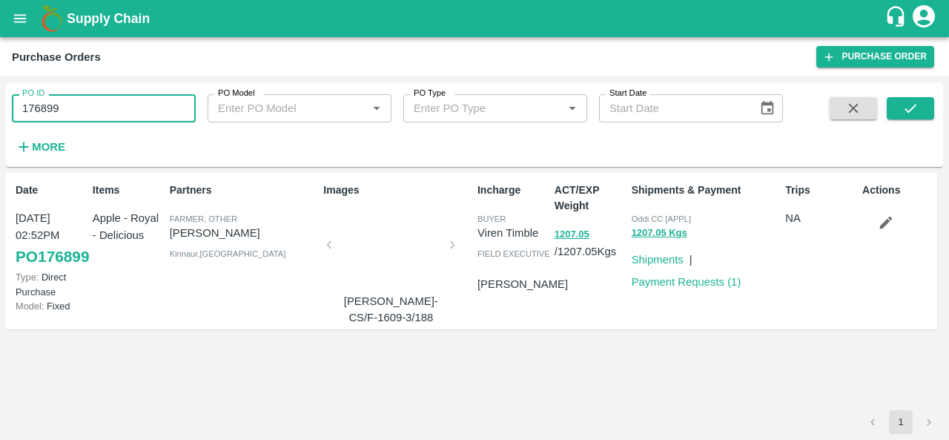
paste input "text"
click at [912, 105] on icon "submit" at bounding box center [911, 108] width 16 height 16
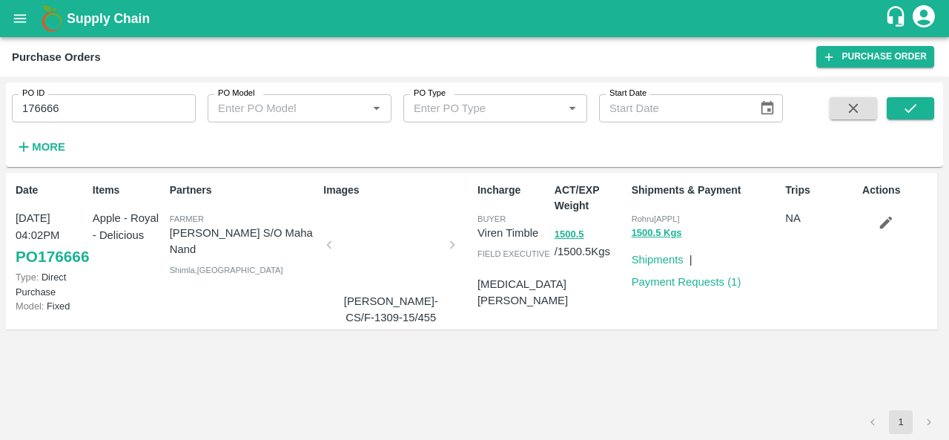
click at [580, 306] on div "ACT/EXP Weight 1500.5 / 1500.5 Kgs" at bounding box center [587, 251] width 77 height 149
click at [153, 102] on input "176666" at bounding box center [104, 108] width 184 height 28
paste input "text"
click at [898, 105] on button "submit" at bounding box center [910, 108] width 47 height 22
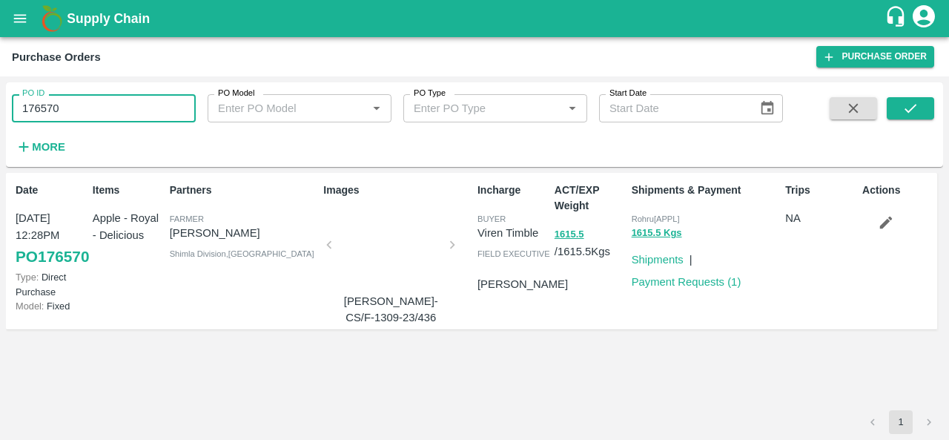
click at [141, 102] on input "176570" at bounding box center [104, 108] width 184 height 28
paste input "text"
click at [914, 103] on icon "submit" at bounding box center [911, 108] width 16 height 16
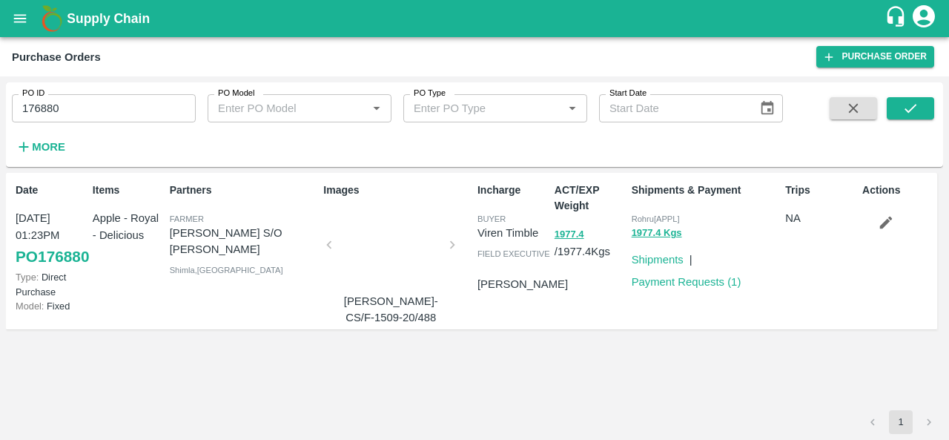
click at [119, 116] on input "176880" at bounding box center [104, 108] width 184 height 28
click at [79, 103] on input "176880" at bounding box center [104, 108] width 184 height 28
paste input "text"
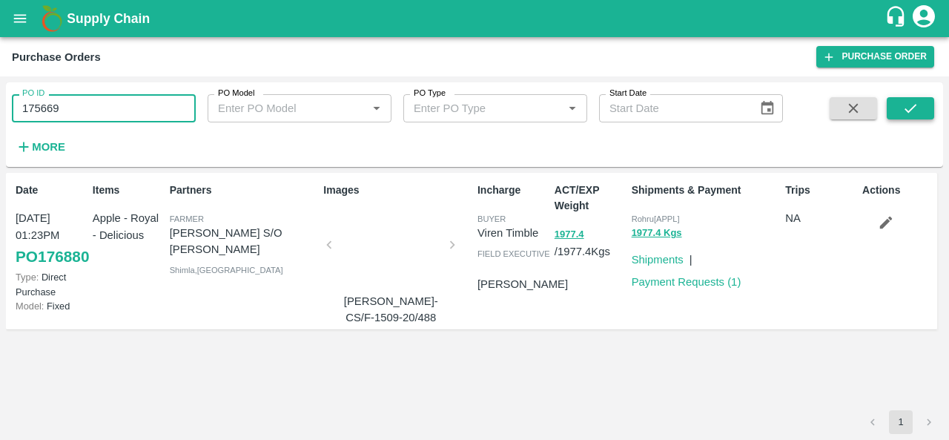
type input "175669"
click at [903, 113] on icon "submit" at bounding box center [911, 108] width 16 height 16
